Goal: Task Accomplishment & Management: Manage account settings

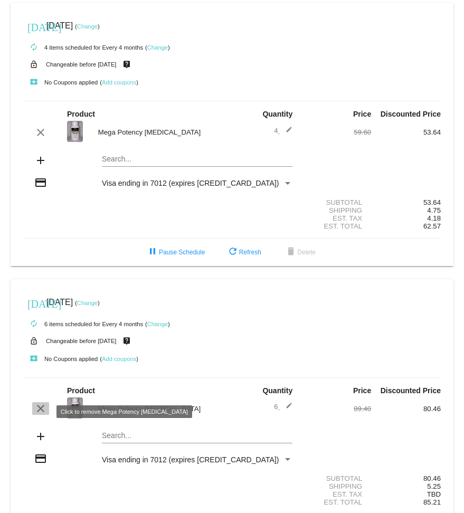
click at [39, 411] on mat-icon "clear" at bounding box center [40, 408] width 13 height 13
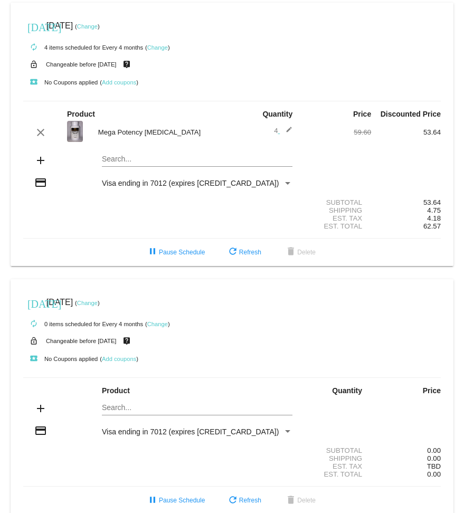
click at [262, 351] on div "local_play No Coupons applied ( Add coupons )" at bounding box center [231, 358] width 417 height 21
click at [315, 504] on span "delete Delete" at bounding box center [299, 499] width 31 height 7
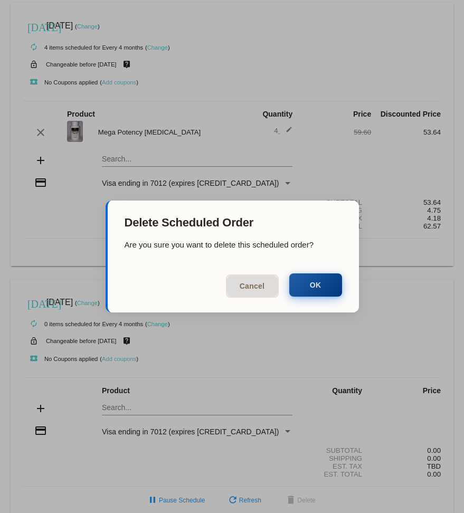
click at [320, 291] on button "OK" at bounding box center [315, 284] width 53 height 23
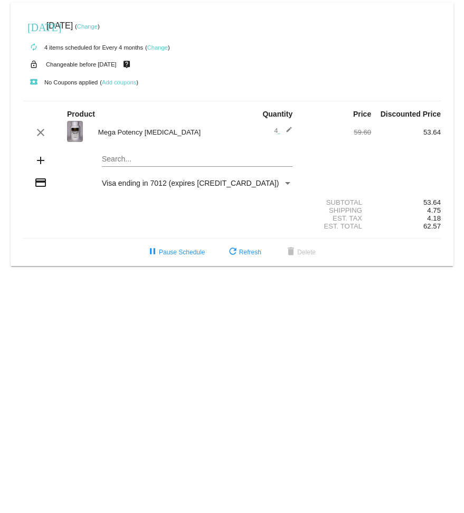
click at [98, 27] on link "Change" at bounding box center [87, 26] width 21 height 6
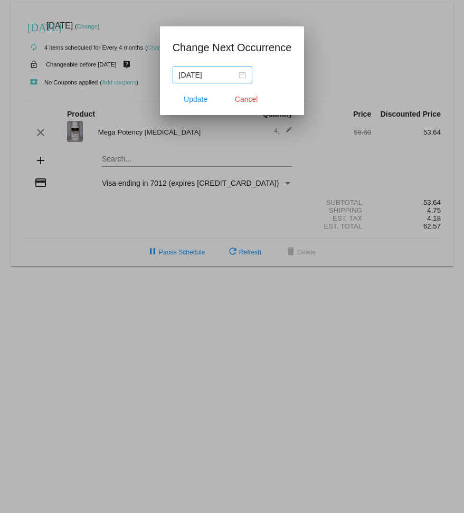
click at [243, 78] on nz-date-picker "[DATE]" at bounding box center [212, 74] width 80 height 17
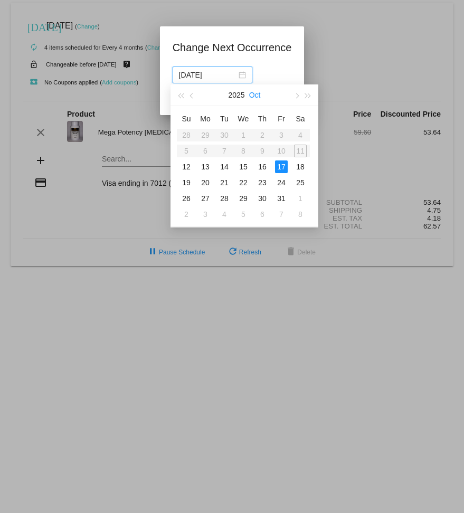
click at [253, 96] on button "Oct" at bounding box center [255, 94] width 12 height 21
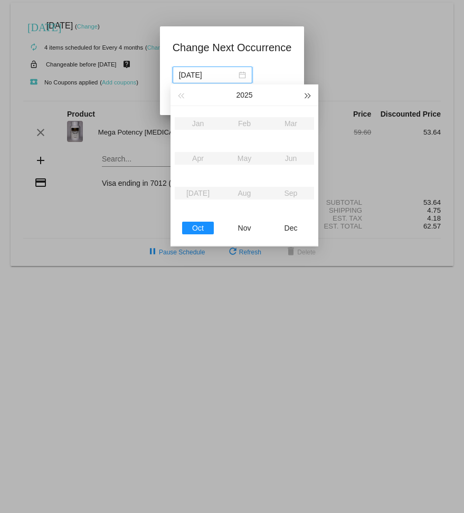
click at [310, 94] on button "button" at bounding box center [308, 94] width 12 height 21
click at [292, 125] on div "Mar" at bounding box center [291, 123] width 32 height 13
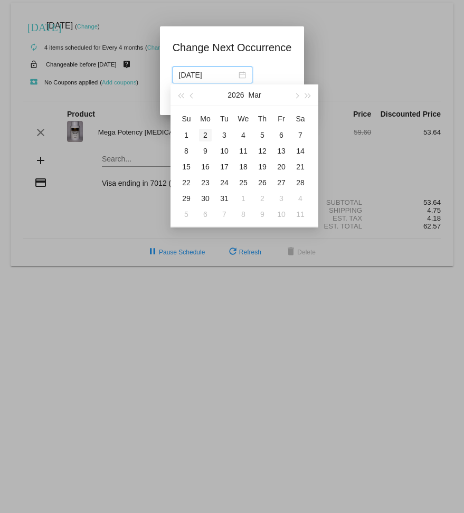
click at [203, 137] on div "2" at bounding box center [205, 135] width 13 height 13
type input "[DATE]"
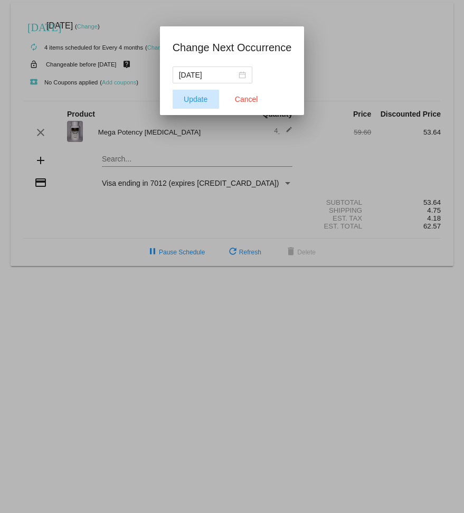
click at [196, 102] on span "Update" at bounding box center [196, 99] width 24 height 8
